Goal: Task Accomplishment & Management: Complete application form

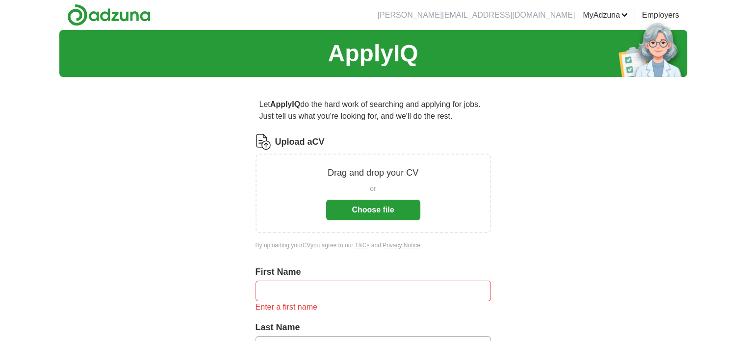
click at [359, 205] on button "Choose file" at bounding box center [373, 210] width 94 height 21
click at [347, 203] on button "Choose file" at bounding box center [373, 210] width 94 height 21
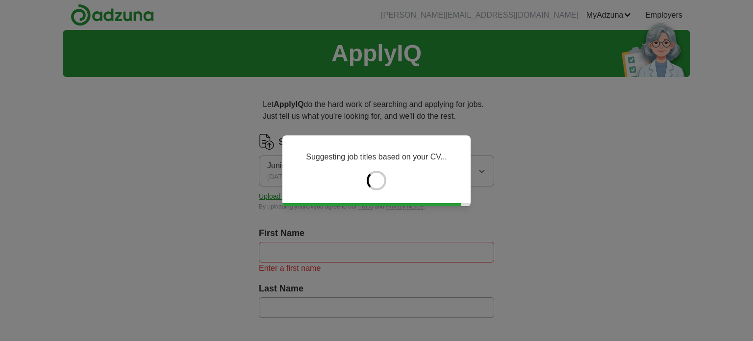
type input "******"
type input "*****"
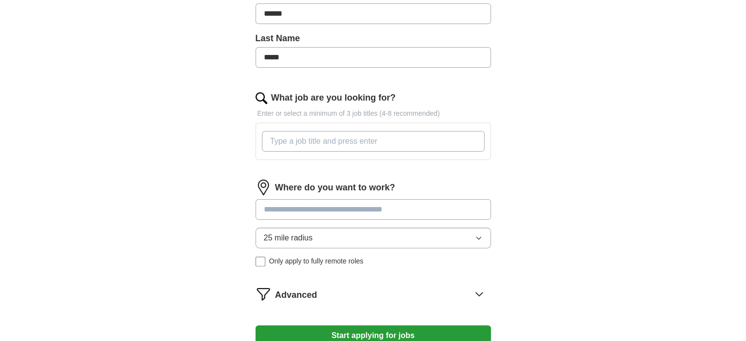
scroll to position [253, 0]
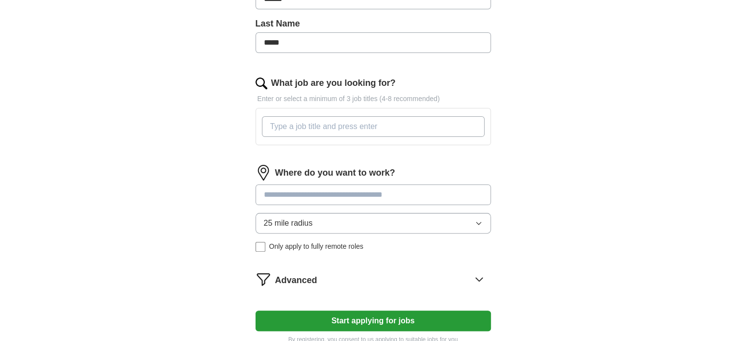
click at [290, 127] on input "What job are you looking for?" at bounding box center [373, 126] width 223 height 21
click at [441, 124] on input "What job are you looking for?" at bounding box center [373, 126] width 223 height 21
paste input "Entry-Level Project Manager / Junior Project Coordinator"
paste input "Junior Project Coordinator"
drag, startPoint x: 473, startPoint y: 129, endPoint x: 369, endPoint y: 127, distance: 103.5
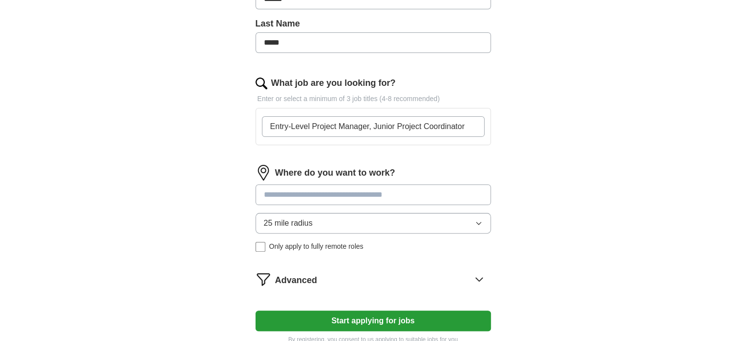
click at [369, 127] on input "Entry-Level Project Manager, Junior Project Coordinator" at bounding box center [373, 126] width 223 height 21
paste input "Junior Project Coordinator"
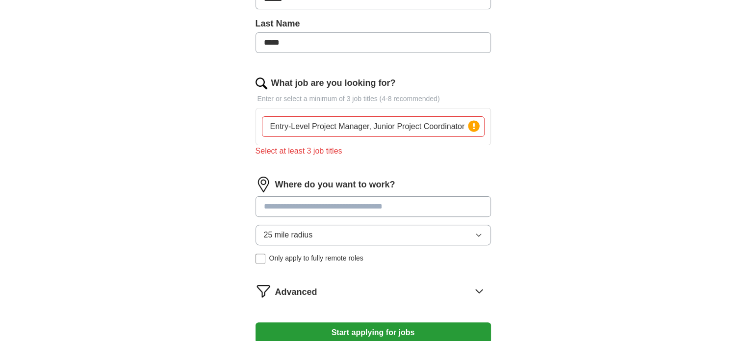
click at [604, 188] on div "ApplyIQ Let ApplyIQ do the hard work of searching and applying for jobs. Just t…" at bounding box center [373, 73] width 628 height 592
click at [444, 127] on input "Entry-Level Project Manager, Junior Project Coordinator" at bounding box center [373, 126] width 223 height 21
paste input "Civil Engineering Project Assistant / Graduate Civil Engineer"
type input "Entry-Level Project Manager, Junior Project Coordinator, Civil Engineering Proj…"
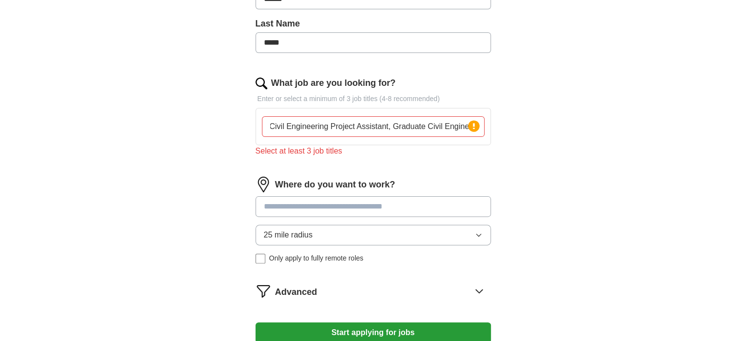
scroll to position [0, 0]
click at [490, 192] on div "Let ApplyIQ do the hard work of searching and applying for jobs. Just tell us w…" at bounding box center [373, 100] width 314 height 537
click at [420, 123] on input "Entry-Level Project Manager, Junior Project Coordinator, Civil Engineering Proj…" at bounding box center [373, 126] width 223 height 21
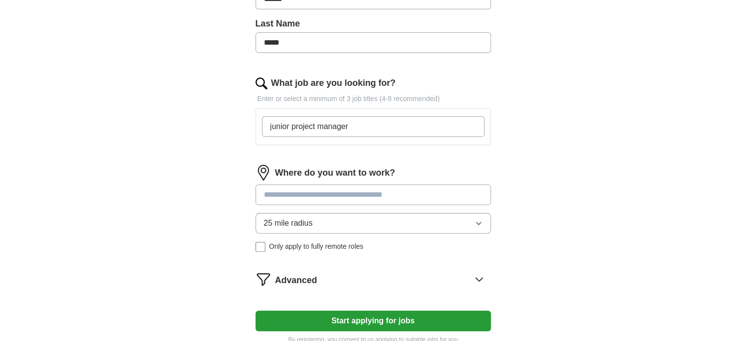
type input "junior project manager"
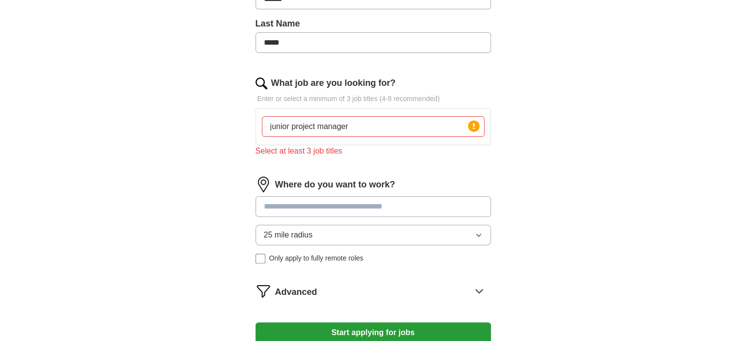
click at [164, 179] on div "ApplyIQ Let ApplyIQ do the hard work of searching and applying for jobs. Just t…" at bounding box center [373, 73] width 628 height 592
click at [373, 117] on input "junior project manager" at bounding box center [373, 126] width 223 height 21
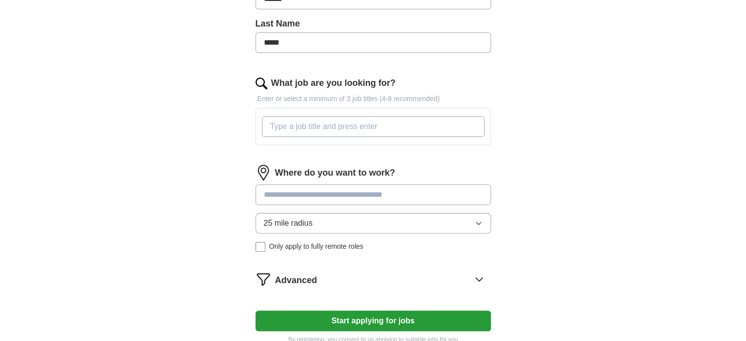
paste input "Junior Project Coordinator"
type input "Junior Project Coordinator"
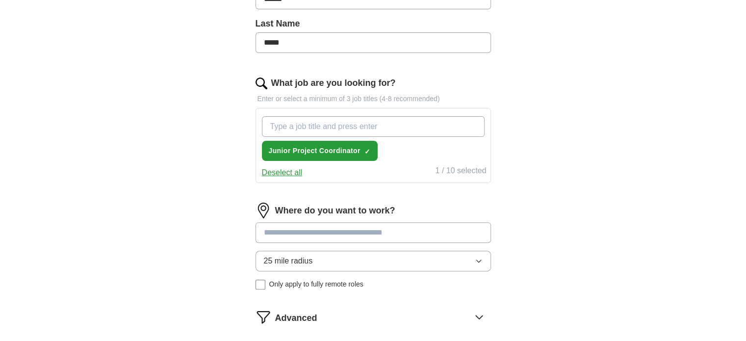
paste input "Entry-Level Project Manager / Junior Project Coordinator"
drag, startPoint x: 377, startPoint y: 124, endPoint x: 218, endPoint y: 141, distance: 159.7
click at [218, 141] on div "Let ApplyIQ do the hard work of searching and applying for jobs. Just tell us w…" at bounding box center [373, 113] width 314 height 563
drag, startPoint x: 471, startPoint y: 121, endPoint x: 372, endPoint y: 121, distance: 99.0
click at [372, 121] on input "Entry-Level Project Manager / Junior Project Coordinator" at bounding box center [373, 126] width 223 height 21
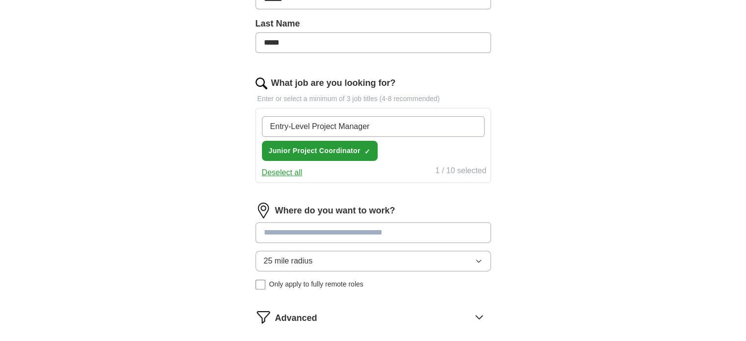
type input "Entry-Level Project Manager"
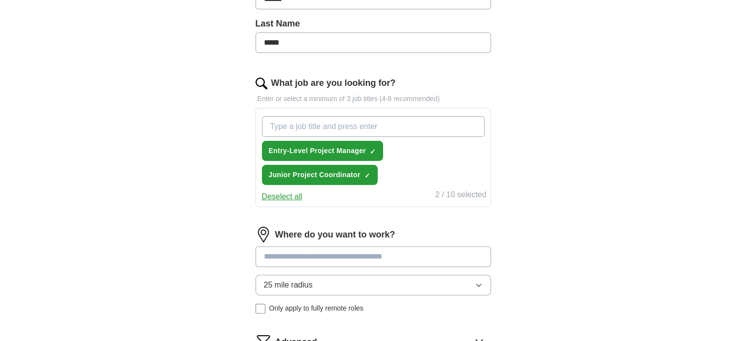
click at [396, 127] on input "What job are you looking for?" at bounding box center [373, 126] width 223 height 21
paste input "Civil Engineering Project Assistant / Graduate Civil Engineer"
drag, startPoint x: 391, startPoint y: 126, endPoint x: 543, endPoint y: 114, distance: 152.4
click at [543, 114] on div "ApplyIQ Let ApplyIQ do the hard work of searching and applying for jobs. Just t…" at bounding box center [373, 98] width 628 height 642
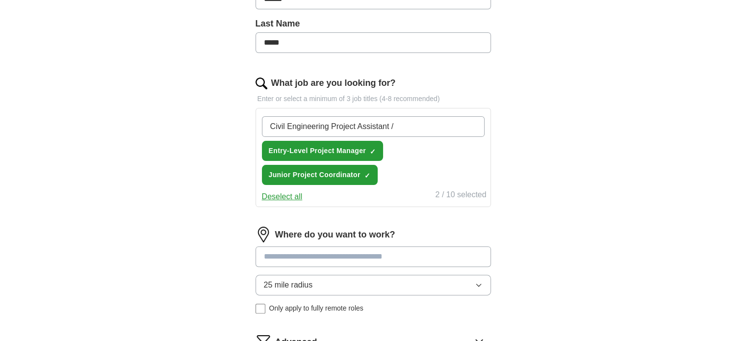
scroll to position [0, 0]
type input "Civil Engineering Project Assistant"
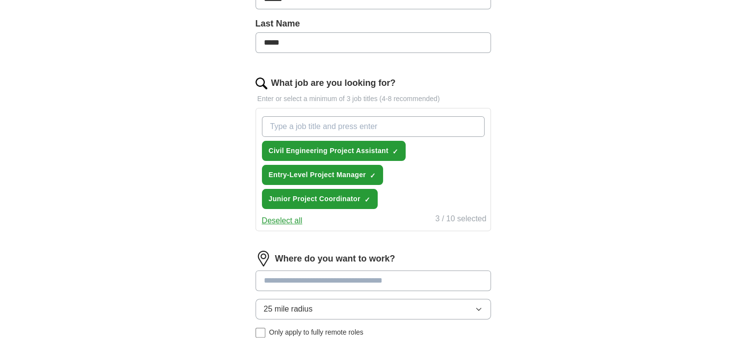
paste input "Graduate Civil Engineer"
type input "Graduate Civil Engineer"
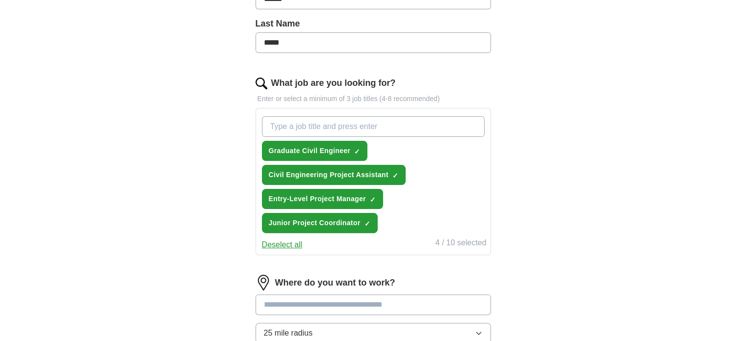
click at [445, 133] on input "What job are you looking for?" at bounding box center [373, 126] width 223 height 21
paste input "Digital Marketing Coordinator / Project Coordinator in Marketing"
drag, startPoint x: 365, startPoint y: 125, endPoint x: 506, endPoint y: 141, distance: 142.1
click at [506, 141] on div "Let ApplyIQ do the hard work of searching and applying for jobs. Just tell us w…" at bounding box center [373, 149] width 314 height 635
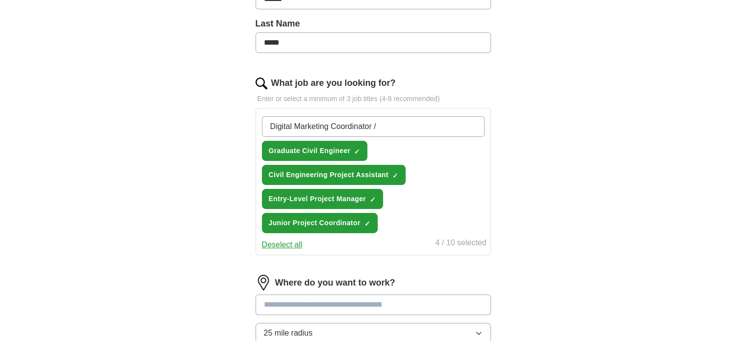
scroll to position [0, 0]
type input "Digital Marketing Coordinator"
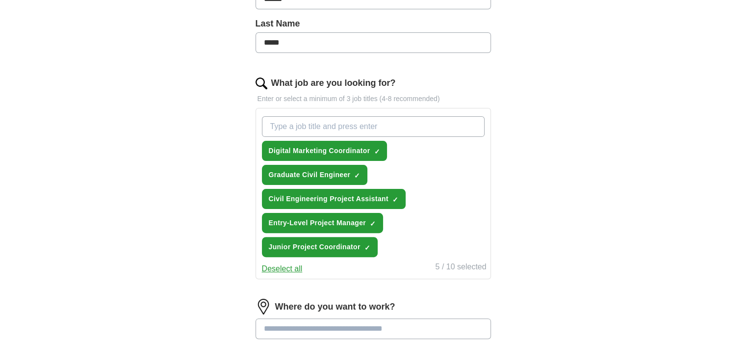
paste input "Project Coordinator in Marketing"
type input "Project Coordinator in Marketing"
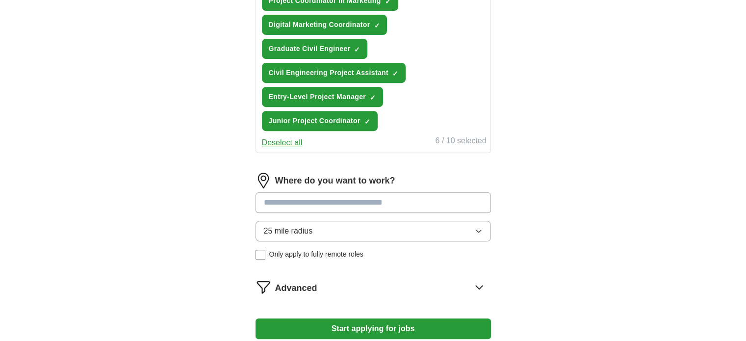
scroll to position [443, 0]
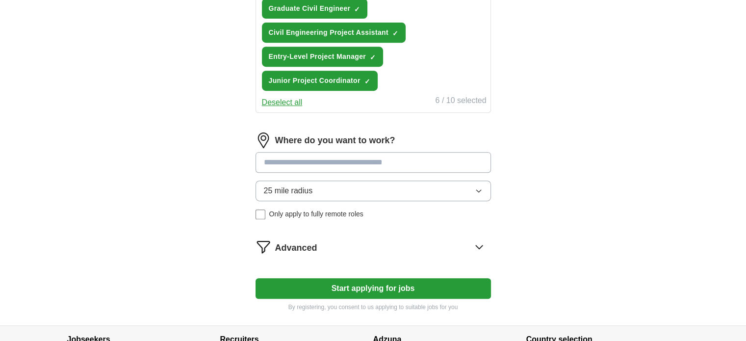
click at [397, 162] on input at bounding box center [372, 162] width 235 height 21
type input "****"
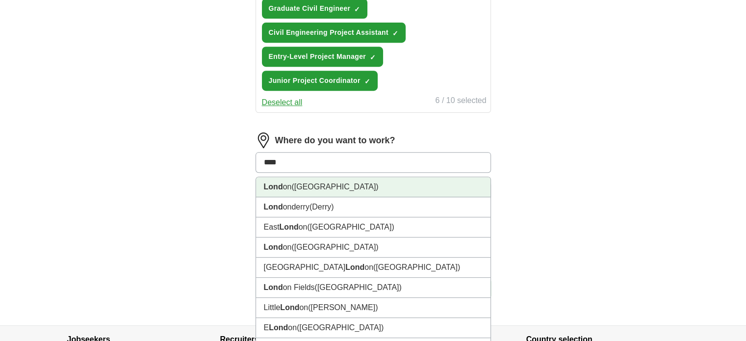
click at [296, 177] on li "Lond on (UK)" at bounding box center [373, 187] width 234 height 20
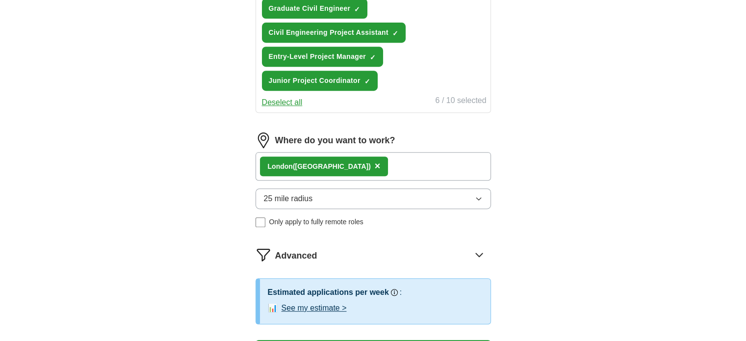
scroll to position [486, 0]
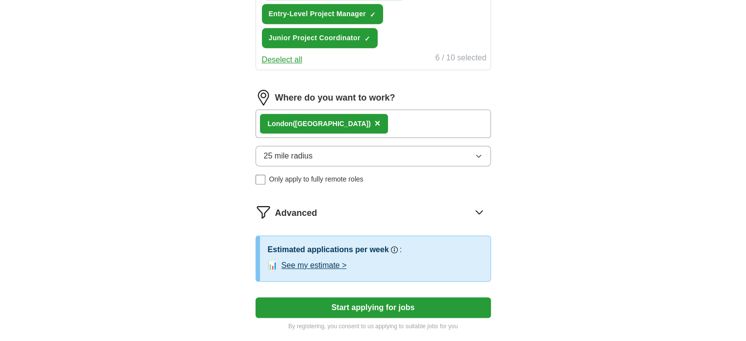
click at [299, 150] on span "25 mile radius" at bounding box center [288, 156] width 49 height 12
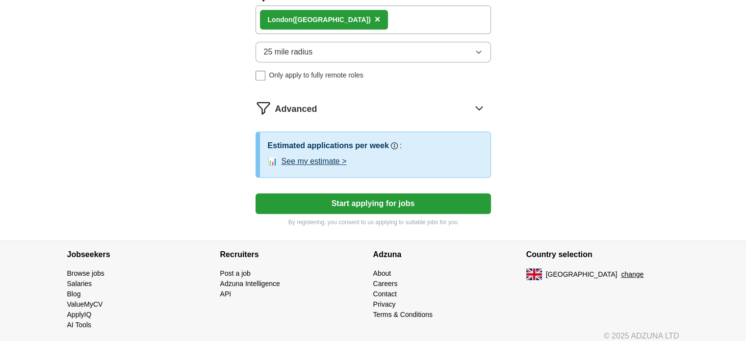
scroll to position [594, 0]
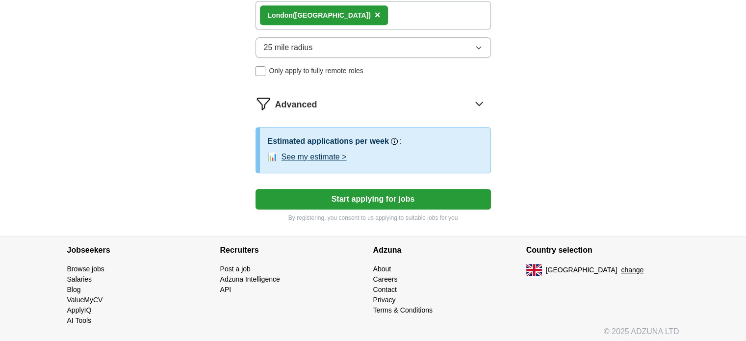
click at [288, 201] on button "Start applying for jobs" at bounding box center [372, 199] width 235 height 21
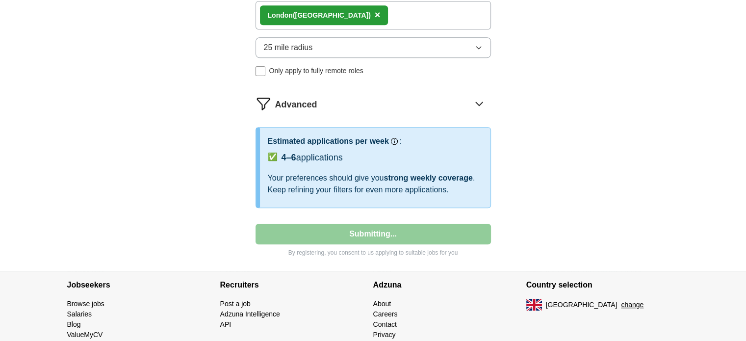
select select "**"
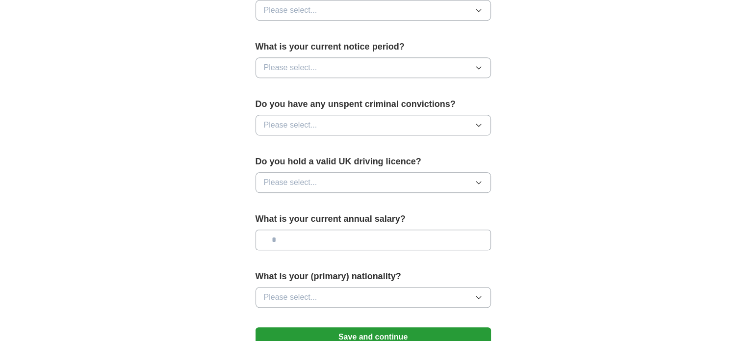
scroll to position [675, 0]
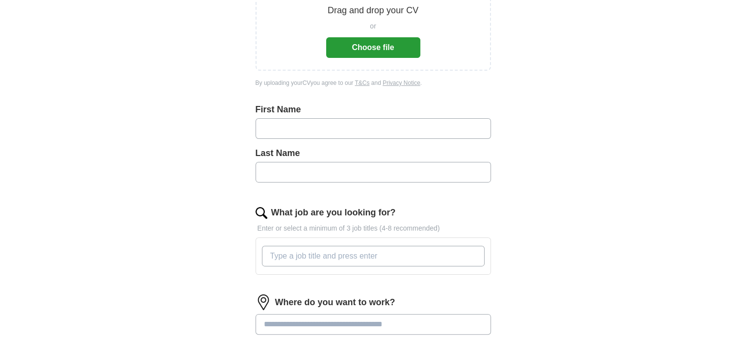
scroll to position [178, 0]
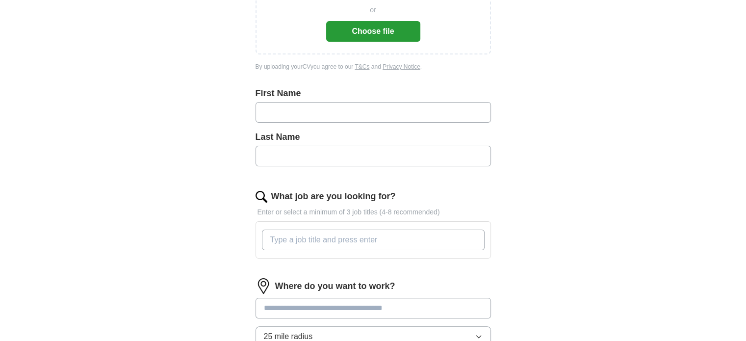
click at [364, 117] on input "text" at bounding box center [372, 112] width 235 height 21
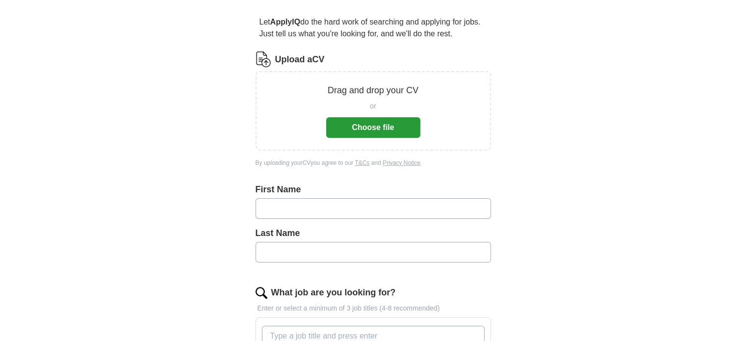
scroll to position [80, 0]
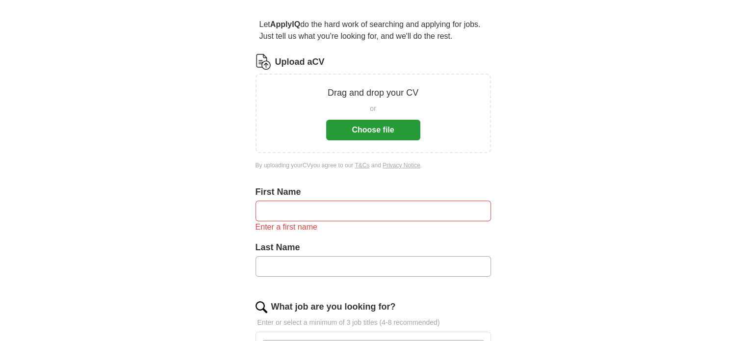
click at [372, 132] on button "Choose file" at bounding box center [373, 130] width 94 height 21
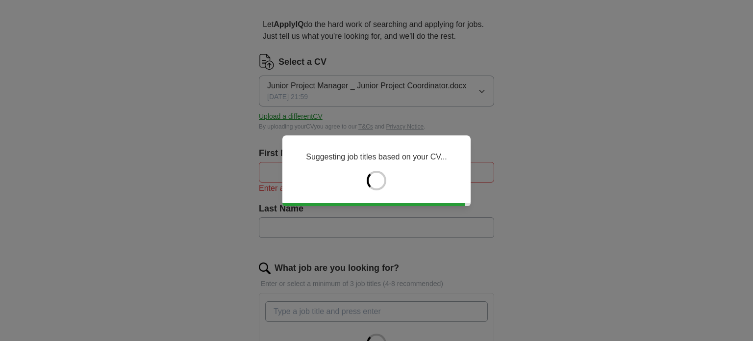
type input "******"
type input "*****"
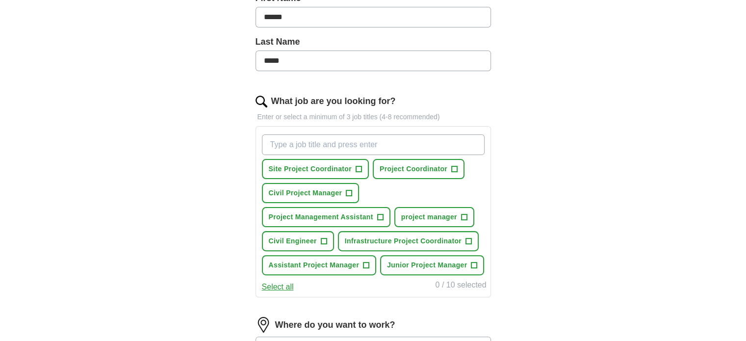
scroll to position [247, 0]
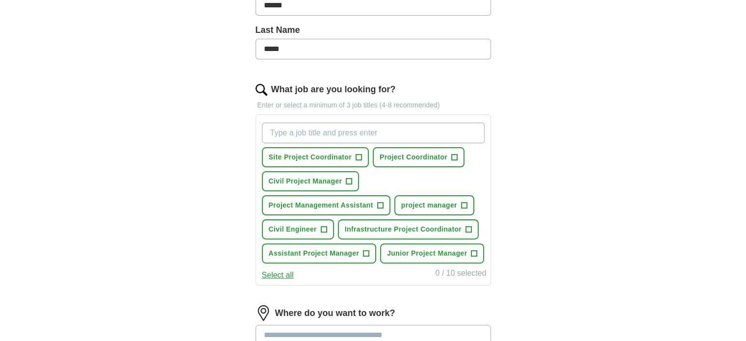
click at [362, 130] on input "What job are you looking for?" at bounding box center [373, 133] width 223 height 21
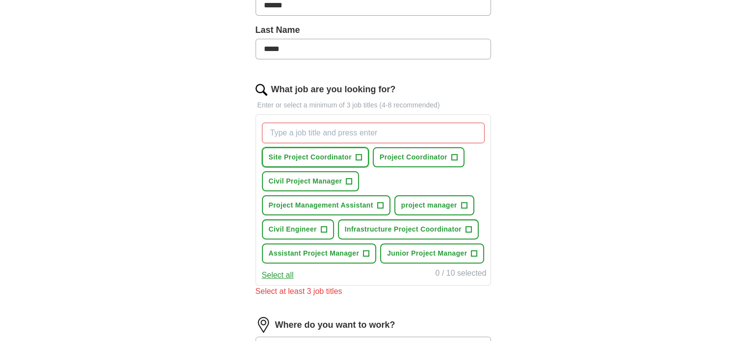
click at [359, 154] on span "+" at bounding box center [358, 157] width 6 height 8
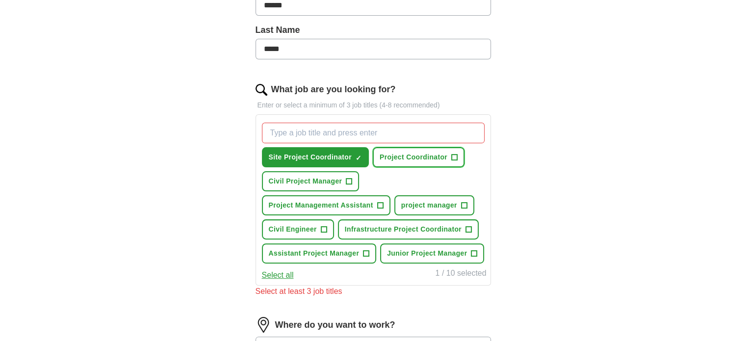
click at [454, 158] on span "+" at bounding box center [455, 157] width 6 height 8
click at [347, 182] on span "+" at bounding box center [349, 181] width 6 height 8
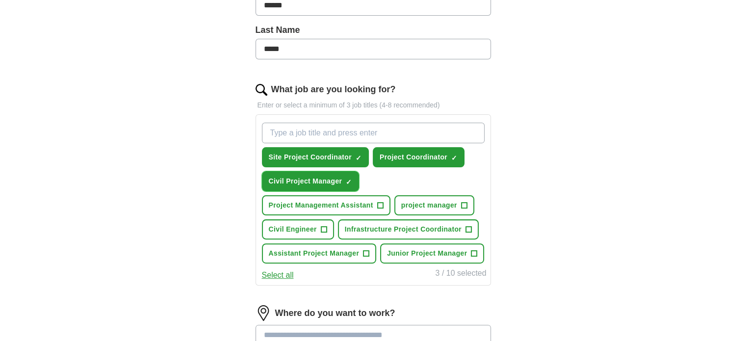
click at [0, 0] on span "×" at bounding box center [0, 0] width 0 height 0
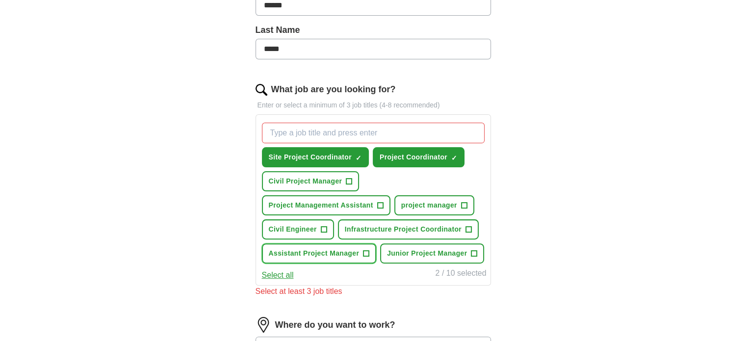
click at [365, 251] on span "+" at bounding box center [366, 254] width 6 height 8
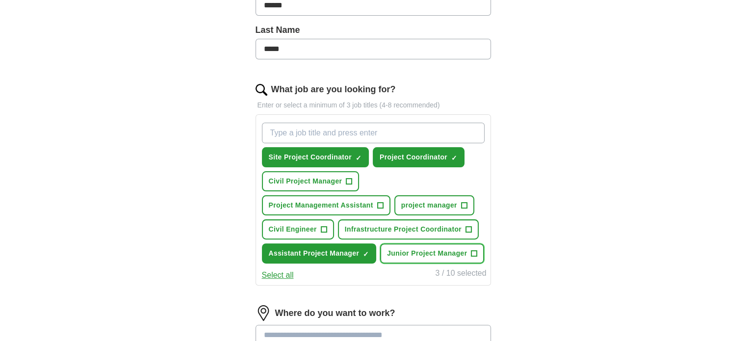
click at [471, 251] on span "+" at bounding box center [474, 254] width 6 height 8
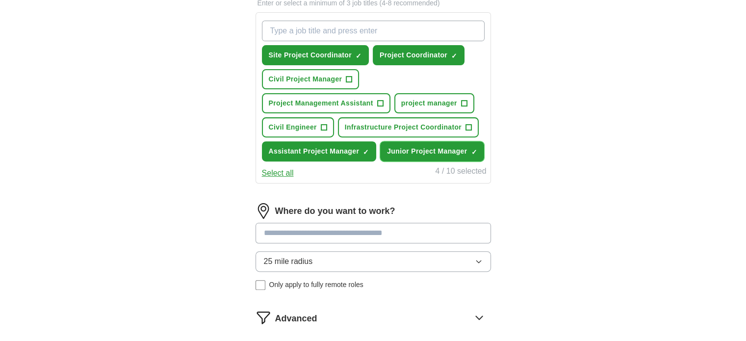
scroll to position [346, 0]
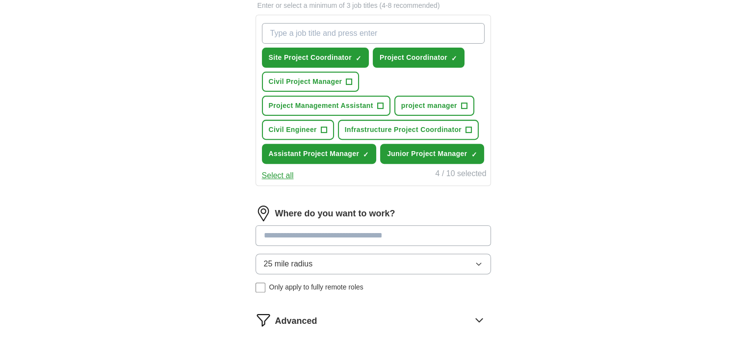
click at [377, 312] on div "Advanced" at bounding box center [383, 320] width 216 height 16
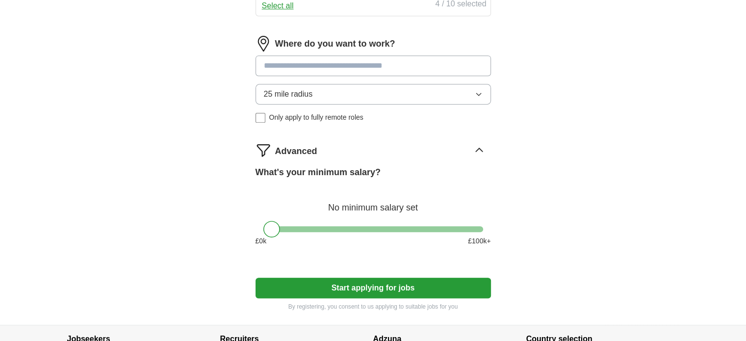
scroll to position [535, 0]
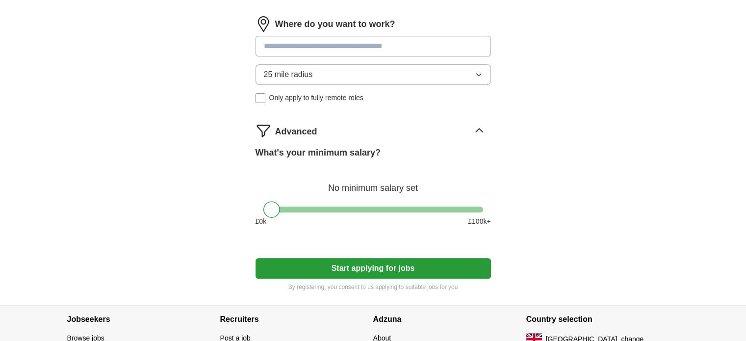
click at [473, 123] on icon at bounding box center [479, 131] width 16 height 16
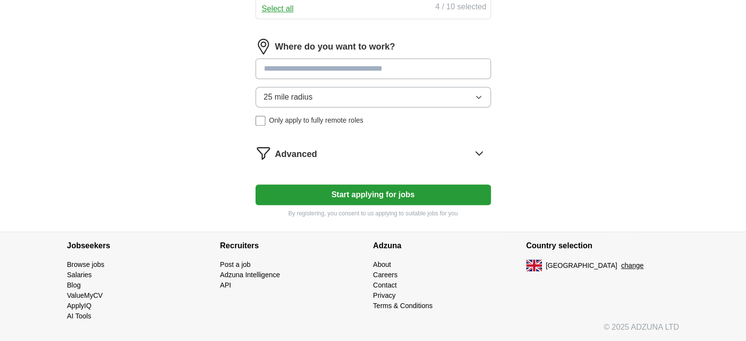
scroll to position [509, 0]
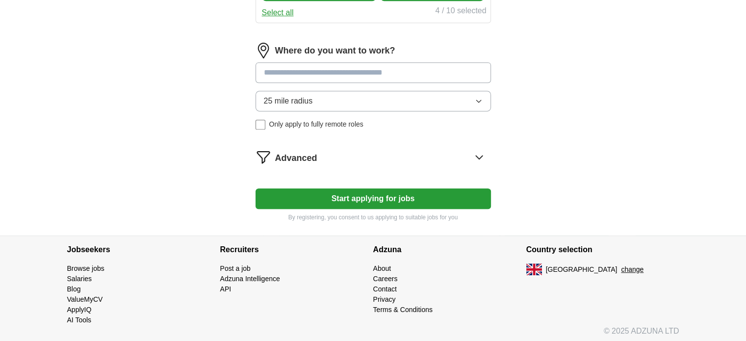
click at [431, 72] on input at bounding box center [372, 72] width 235 height 21
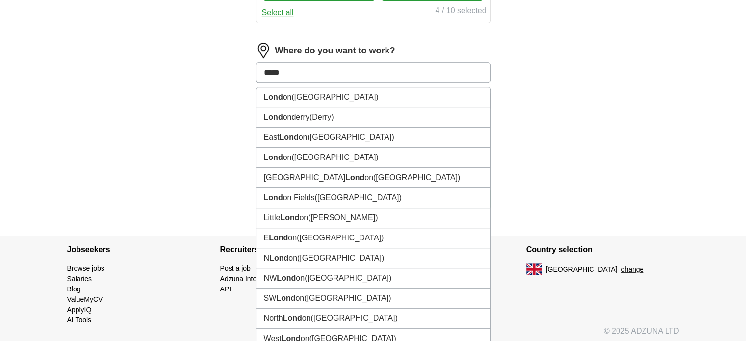
type input "******"
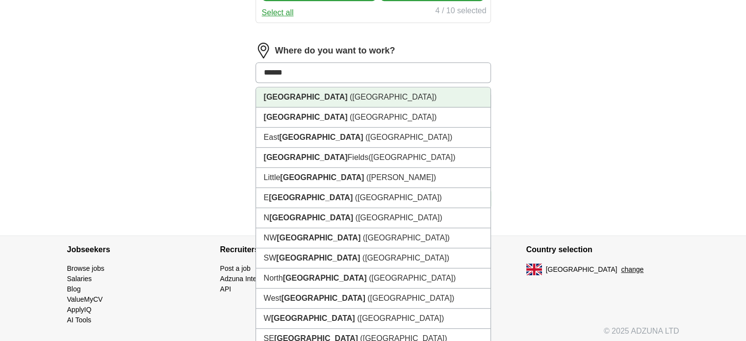
click at [408, 100] on li "[GEOGRAPHIC_DATA] ([GEOGRAPHIC_DATA])" at bounding box center [373, 97] width 234 height 20
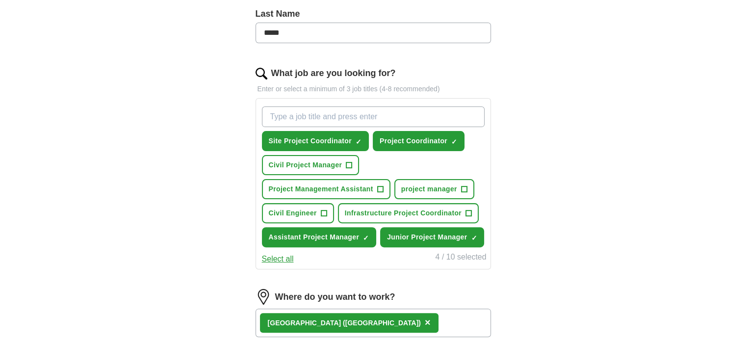
scroll to position [261, 0]
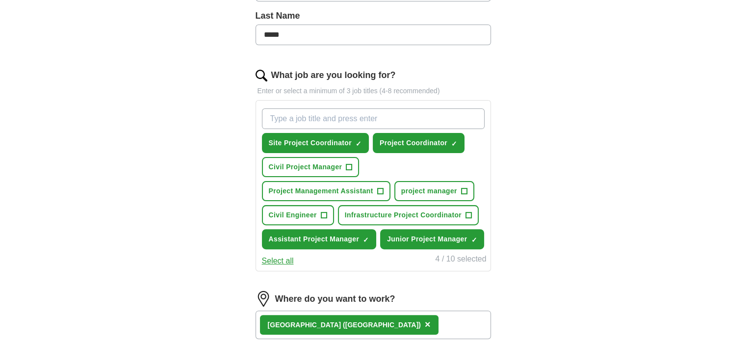
click at [337, 121] on input "What job are you looking for?" at bounding box center [373, 118] width 223 height 21
paste input "Entry-Level Project Manager / Junior Project Coordinator"
drag, startPoint x: 377, startPoint y: 119, endPoint x: 482, endPoint y: 123, distance: 105.5
click at [482, 123] on input "Entry-Level Project Manager / Junior Project Coordinator" at bounding box center [373, 118] width 223 height 21
type input "Entry-Level Project Manager"
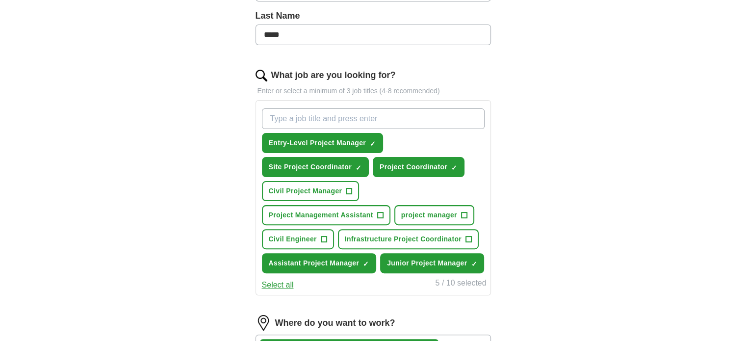
paste input "Junior Project Coordinator"
type input "Junior Project Coordinator"
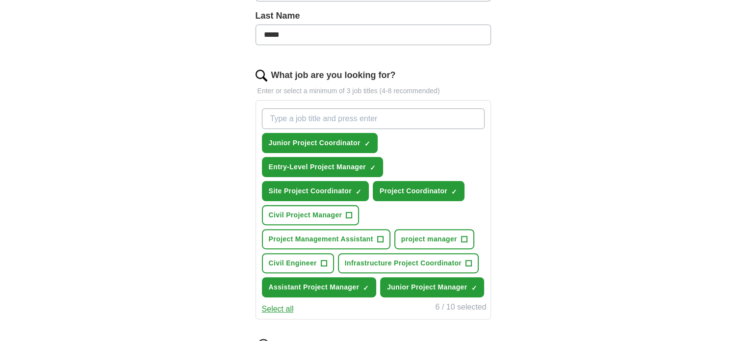
paste input "Civil Engineering Project Assistant / Graduate Civil Engineer"
drag, startPoint x: 393, startPoint y: 118, endPoint x: 497, endPoint y: 120, distance: 104.0
click at [497, 120] on div "Let ApplyIQ do the hard work of searching and applying for jobs. Just tell us w…" at bounding box center [373, 208] width 314 height 769
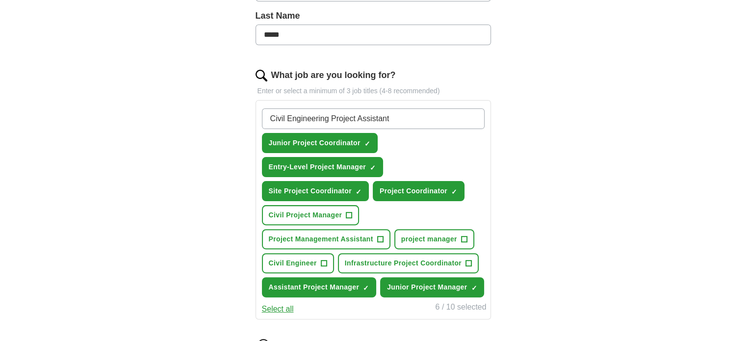
type input "Civil Engineering Project Assistant\"
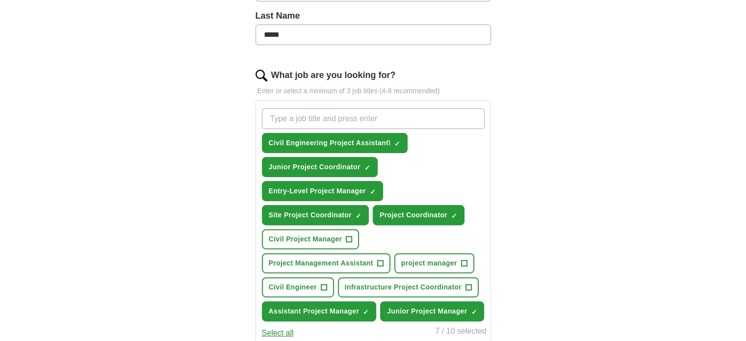
paste input "Graduate Civil Engineer"
type input "Graduate Civil Engineer"
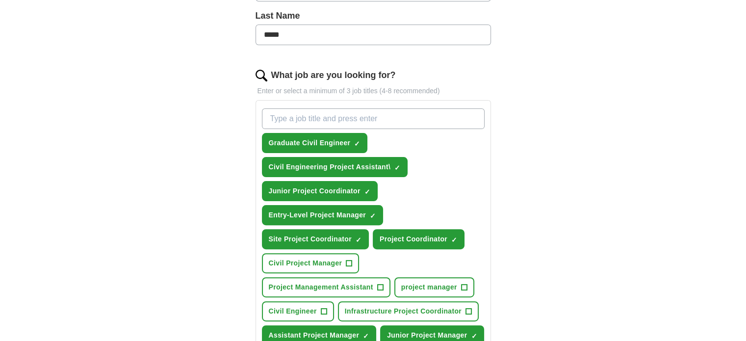
click at [443, 123] on input "What job are you looking for?" at bounding box center [373, 118] width 223 height 21
paste input "Digital Marketing Coordinator / Project Coordinator in Marketing"
drag, startPoint x: 362, startPoint y: 115, endPoint x: 496, endPoint y: 126, distance: 134.3
click at [496, 126] on div "Let ApplyIQ do the hard work of searching and applying for jobs. Just tell us w…" at bounding box center [373, 232] width 314 height 817
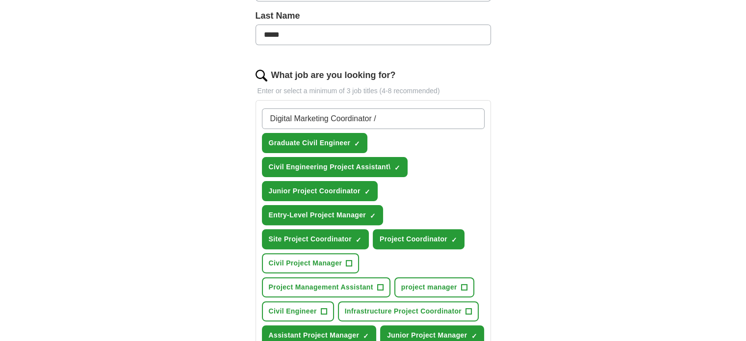
scroll to position [0, 0]
type input "Digital Marketing Coordinator"
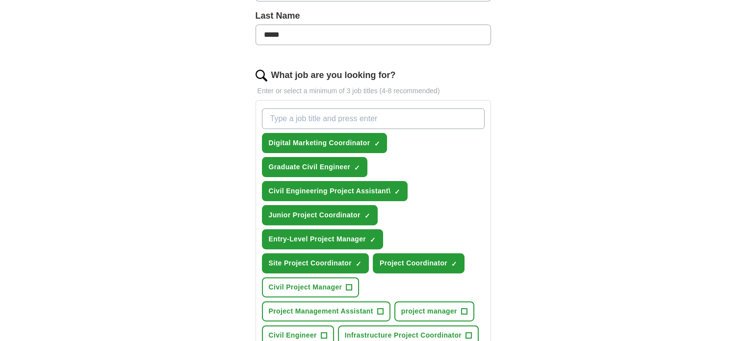
paste input "Project Coordinator in Marketing"
paste input "Marketing"
type input "Project Coordinator in Marketing"
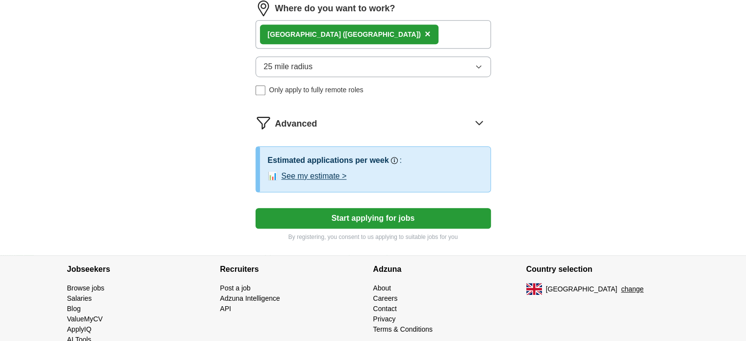
scroll to position [696, 0]
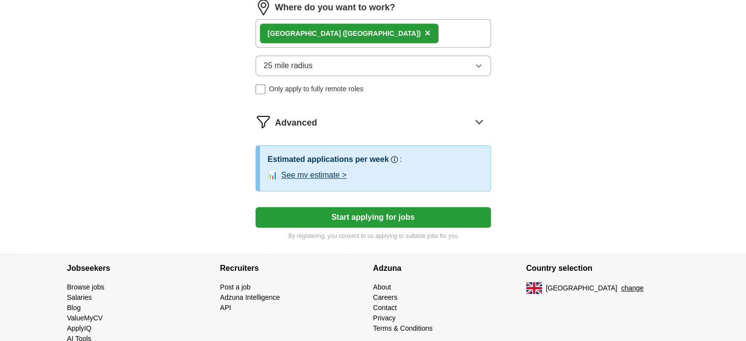
click at [384, 216] on button "Start applying for jobs" at bounding box center [372, 217] width 235 height 21
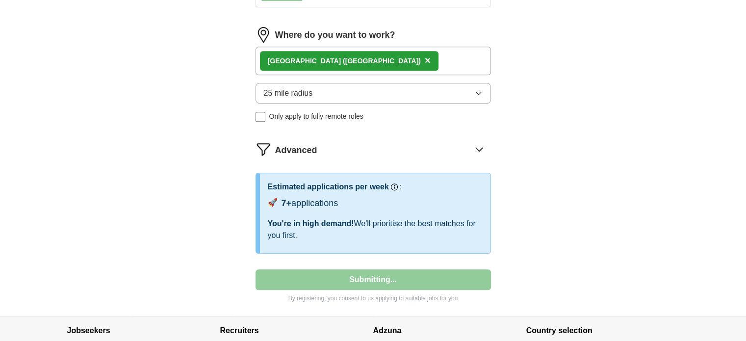
select select "**"
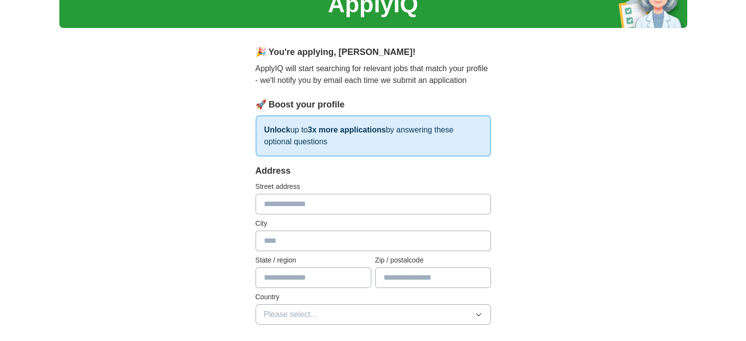
scroll to position [51, 0]
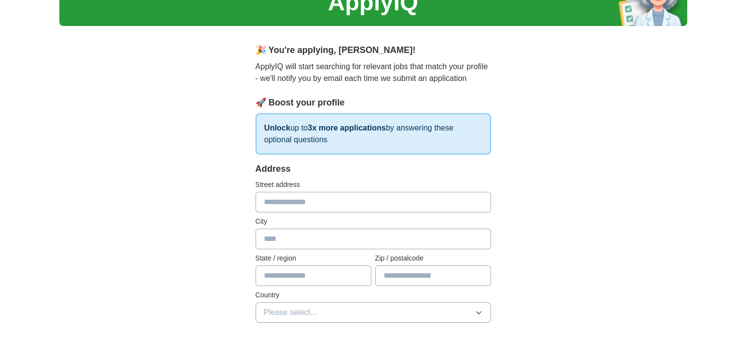
click at [297, 208] on input "text" at bounding box center [372, 202] width 235 height 21
type input "**"
click at [424, 280] on input "text" at bounding box center [433, 275] width 116 height 21
type input "*******"
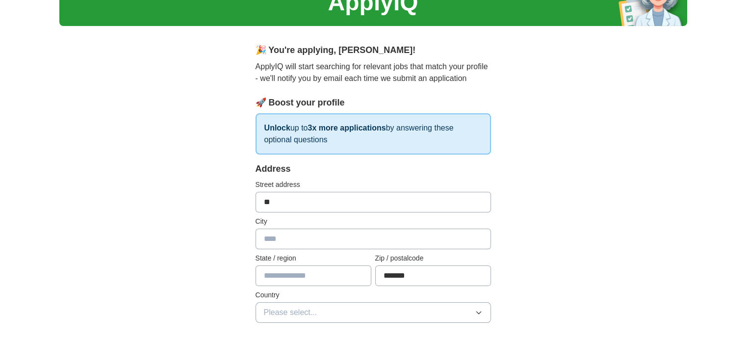
click at [347, 209] on input "**" at bounding box center [372, 202] width 235 height 21
type input "**********"
click at [285, 238] on input "text" at bounding box center [372, 238] width 235 height 21
type input "******"
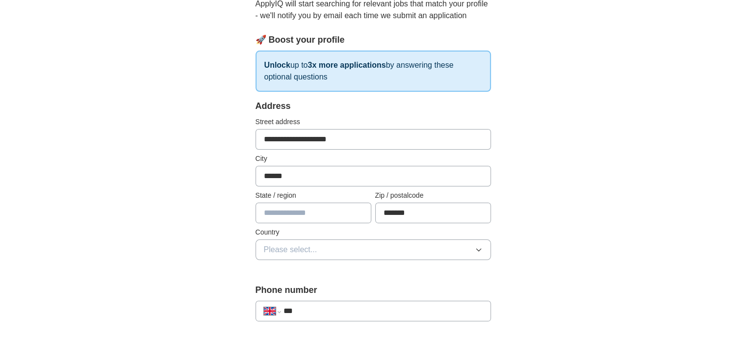
scroll to position [114, 0]
click at [291, 214] on input "text" at bounding box center [313, 212] width 116 height 21
type input "*******"
click at [301, 253] on span "Please select..." at bounding box center [290, 250] width 53 height 12
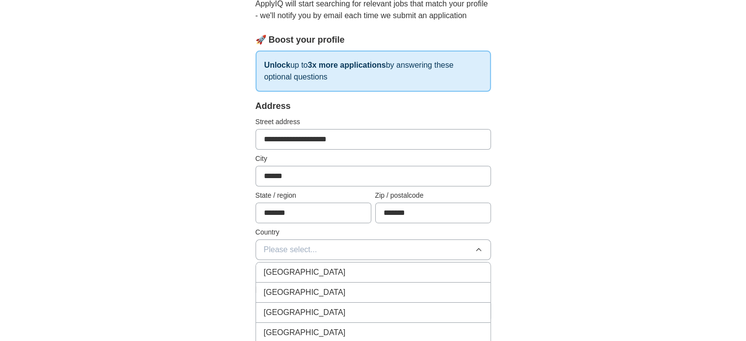
click at [300, 266] on span "[GEOGRAPHIC_DATA]" at bounding box center [305, 272] width 82 height 12
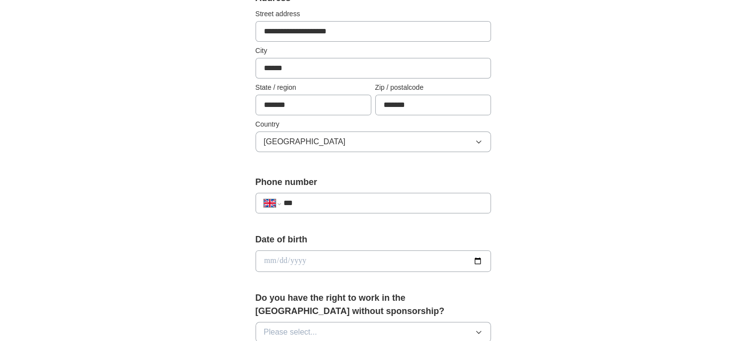
scroll to position [225, 0]
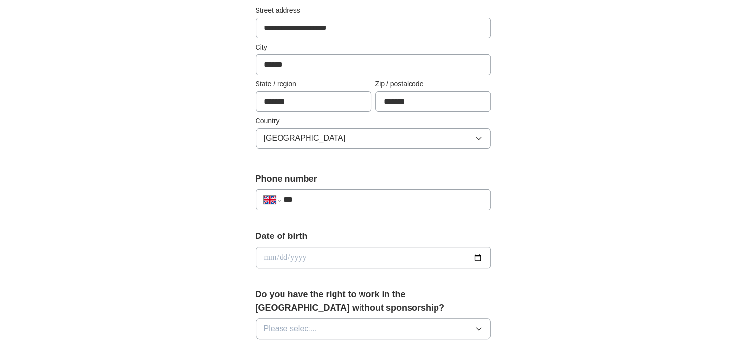
click at [329, 195] on div "**********" at bounding box center [372, 199] width 235 height 21
click at [329, 195] on input "***" at bounding box center [382, 200] width 199 height 12
type input "**********"
click at [308, 263] on input "date" at bounding box center [372, 258] width 235 height 22
type input "**********"
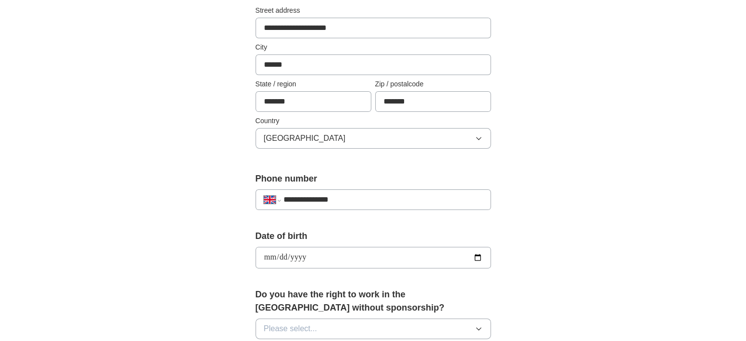
type input "**********"
click at [182, 262] on div "**********" at bounding box center [373, 245] width 628 height 880
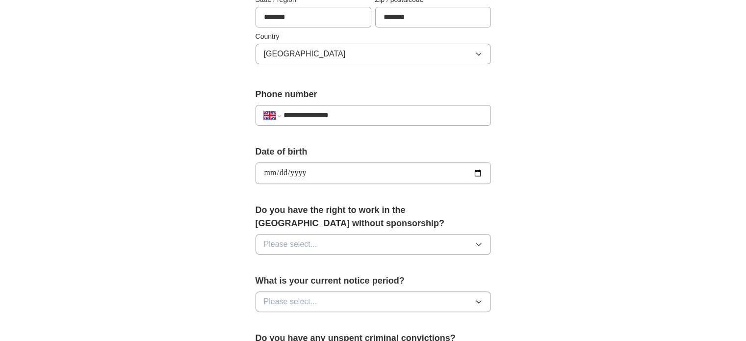
scroll to position [316, 0]
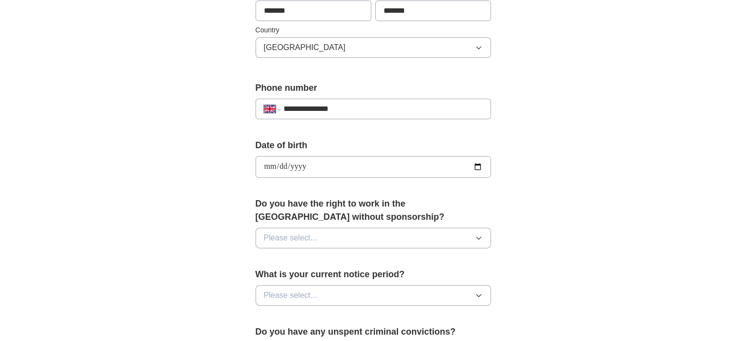
click at [293, 234] on span "Please select..." at bounding box center [290, 238] width 53 height 12
click at [287, 261] on div "Yes" at bounding box center [373, 260] width 219 height 12
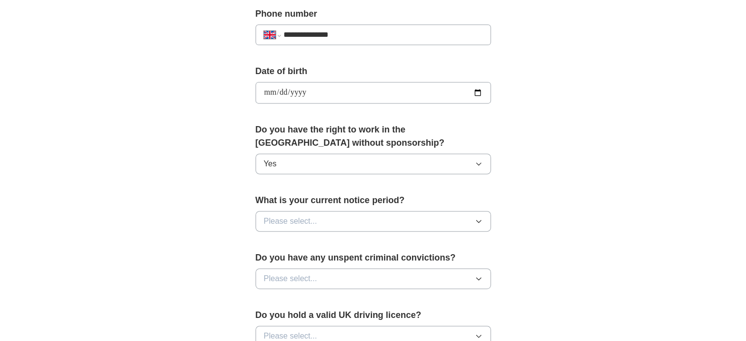
scroll to position [400, 0]
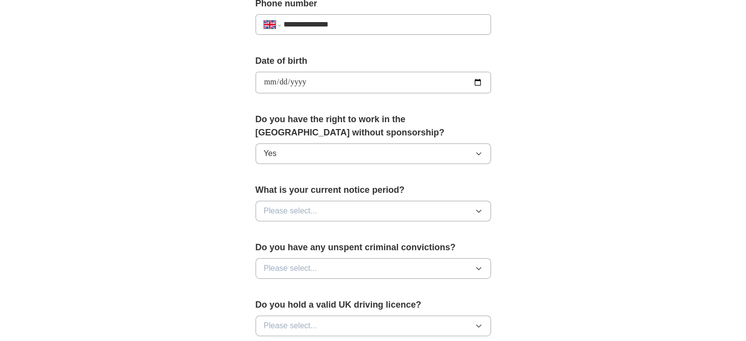
click at [310, 205] on span "Please select..." at bounding box center [290, 211] width 53 height 12
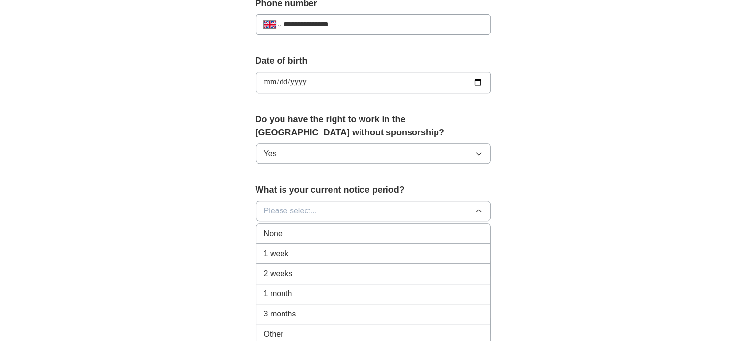
click at [300, 228] on div "None" at bounding box center [373, 233] width 219 height 12
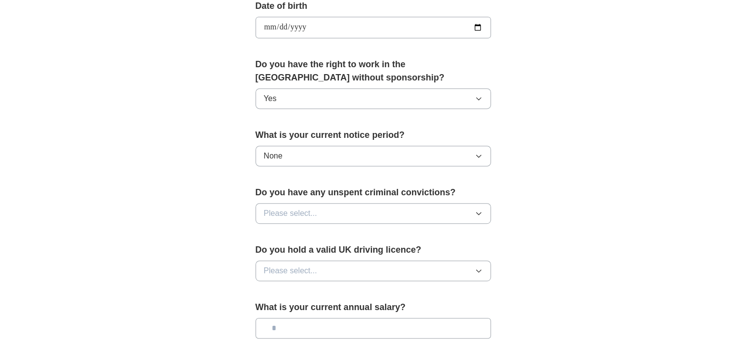
scroll to position [455, 0]
click at [303, 153] on button "None" at bounding box center [372, 156] width 235 height 21
click at [219, 181] on div "**********" at bounding box center [373, 42] width 314 height 825
click at [283, 153] on button "None" at bounding box center [372, 156] width 235 height 21
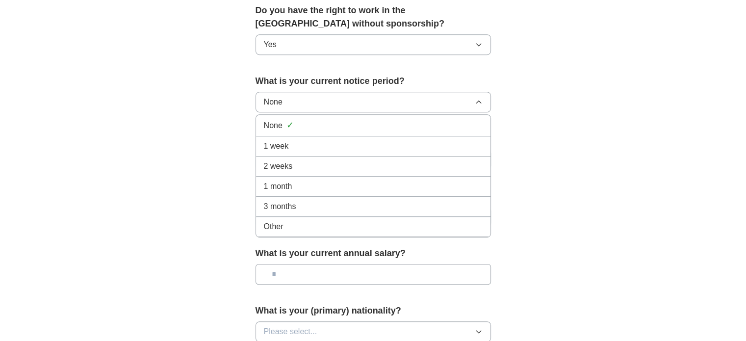
scroll to position [509, 0]
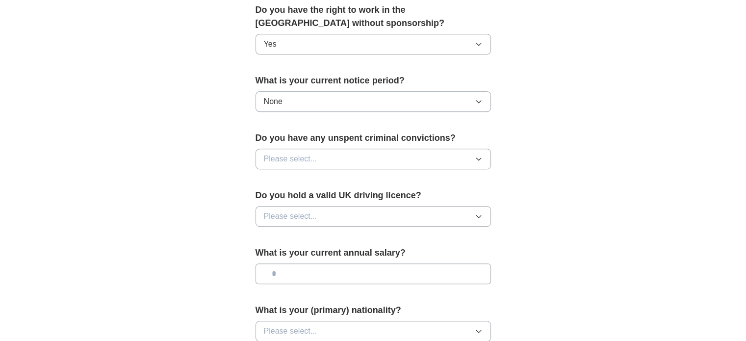
click at [294, 160] on span "Please select..." at bounding box center [290, 159] width 53 height 12
click at [292, 199] on div "No" at bounding box center [373, 202] width 219 height 12
click at [293, 211] on span "Please select..." at bounding box center [290, 216] width 53 height 12
click at [289, 254] on div "No" at bounding box center [373, 259] width 219 height 12
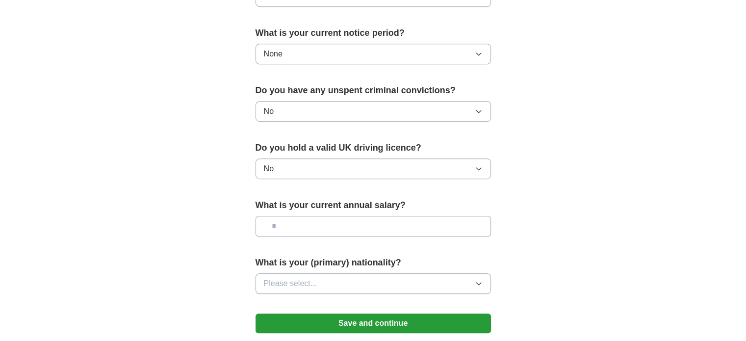
scroll to position [558, 0]
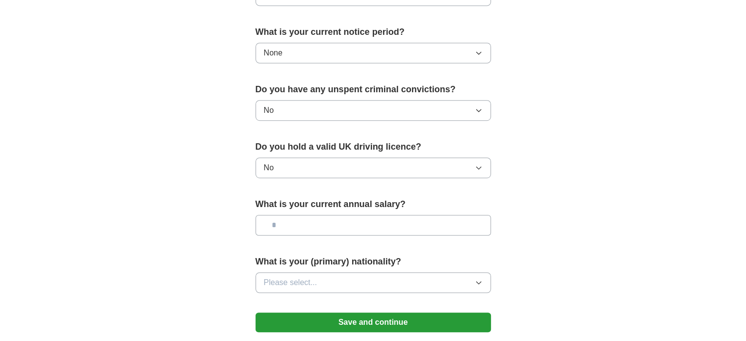
click at [291, 226] on input "text" at bounding box center [372, 225] width 235 height 21
click at [288, 277] on span "Please select..." at bounding box center [290, 283] width 53 height 12
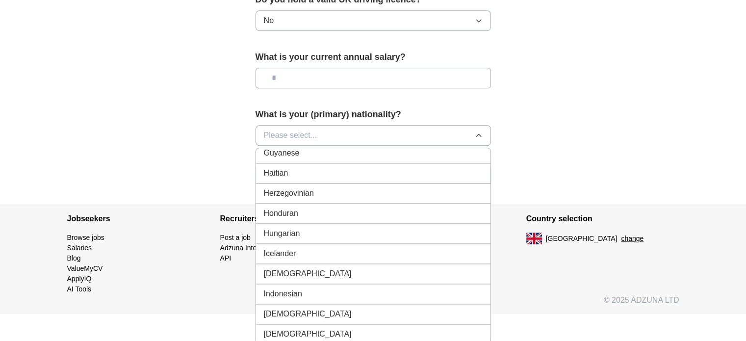
scroll to position [1493, 0]
click at [275, 267] on span "[DEMOGRAPHIC_DATA]" at bounding box center [308, 273] width 88 height 12
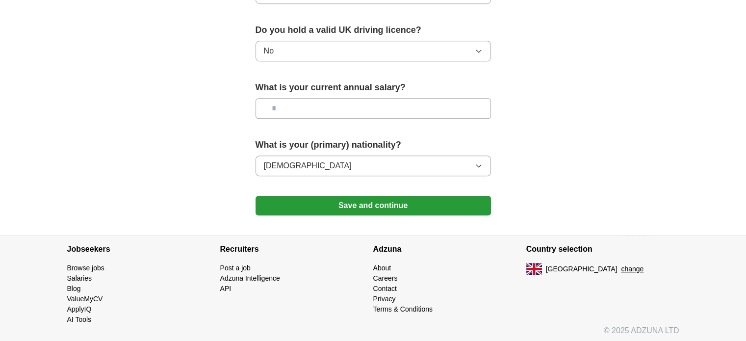
click at [283, 205] on button "Save and continue" at bounding box center [372, 206] width 235 height 20
